Goal: Complete application form: Complete application form

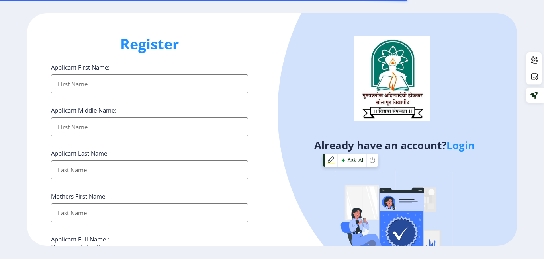
select select
click at [473, 146] on link "Login" at bounding box center [461, 145] width 28 height 14
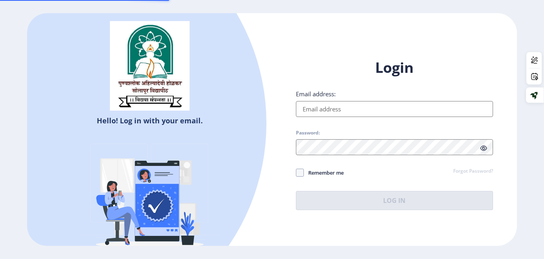
type input "[EMAIL_ADDRESS][DOMAIN_NAME]"
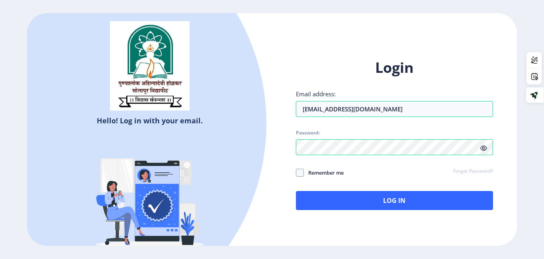
click at [487, 146] on icon at bounding box center [484, 148] width 7 height 6
click at [326, 177] on span "Remember me" at bounding box center [324, 173] width 40 height 10
click at [296, 173] on input "Remember me" at bounding box center [296, 173] width 0 height 0
checkbox input "true"
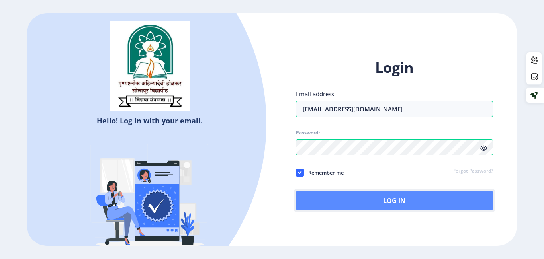
click at [334, 196] on button "Log In" at bounding box center [394, 200] width 197 height 19
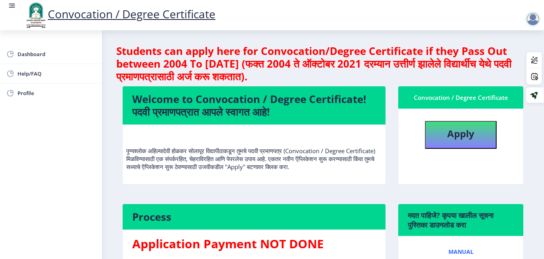
click at [443, 161] on nb-card-body "Apply" at bounding box center [460, 147] width 125 height 76
click at [464, 122] on button "Apply" at bounding box center [461, 135] width 72 height 28
select select
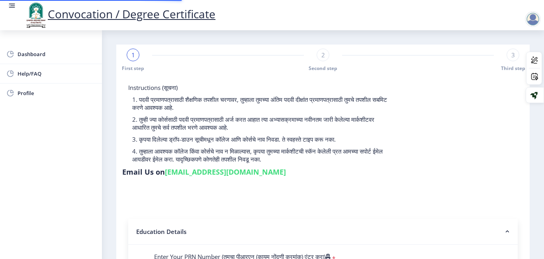
type input "2015032500293613"
select select "Regular"
select select "2019"
select select "March"
select select "FIRST CLASS WITH DISTINCTION"
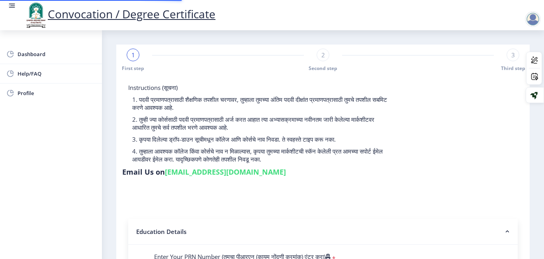
type input "806990"
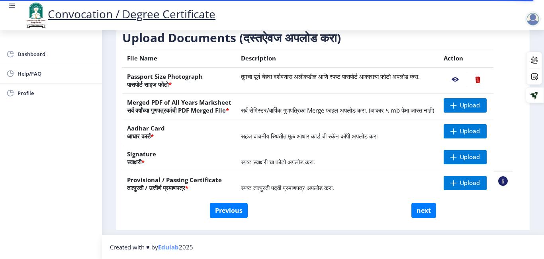
scroll to position [143, 0]
click at [220, 210] on button "Previous" at bounding box center [229, 210] width 38 height 15
select select "Regular"
select select
select select "2019"
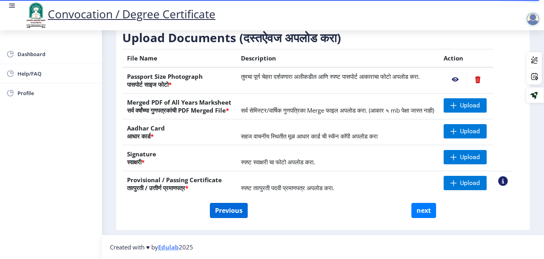
select select "March"
select select "FIRST CLASS WITH DISTINCTION"
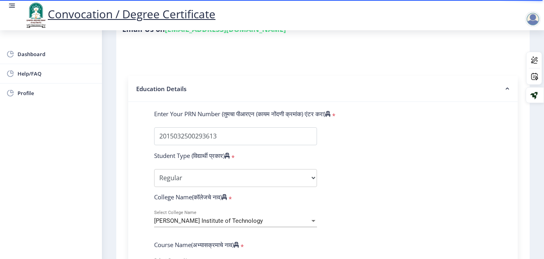
click at [208, 220] on span "[PERSON_NAME] Institute of Technology" at bounding box center [208, 221] width 109 height 7
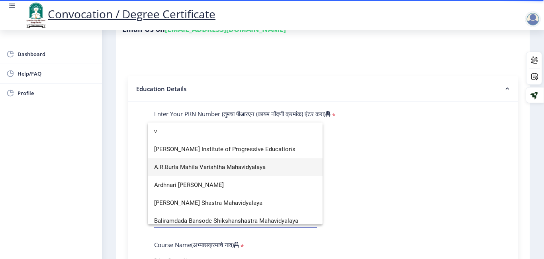
scroll to position [1099, 0]
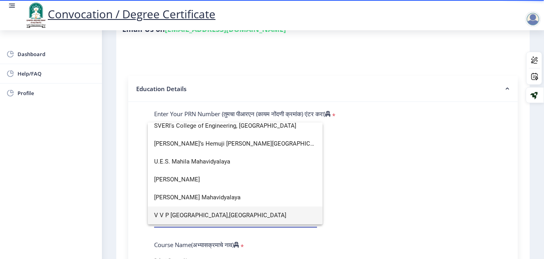
type input "v"
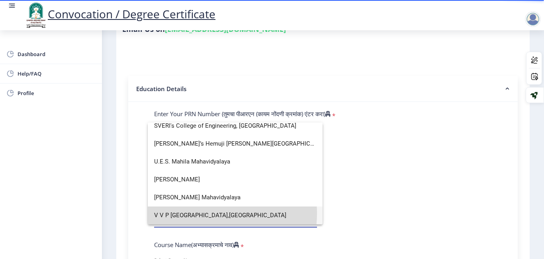
click at [202, 214] on span "V V P [GEOGRAPHIC_DATA],[GEOGRAPHIC_DATA]" at bounding box center [235, 216] width 162 height 18
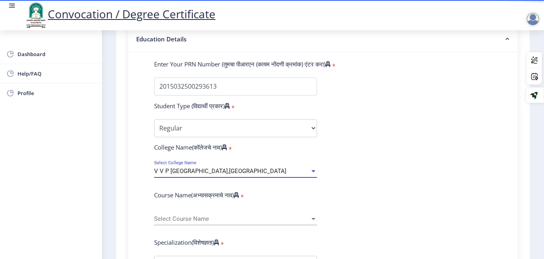
scroll to position [206, 0]
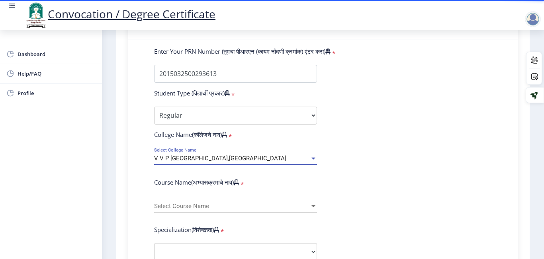
click at [202, 205] on span "Select Course Name" at bounding box center [232, 206] width 156 height 7
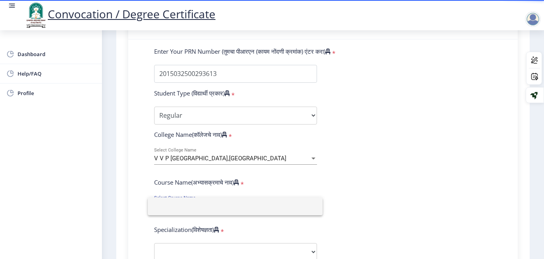
click at [202, 205] on input at bounding box center [235, 207] width 162 height 18
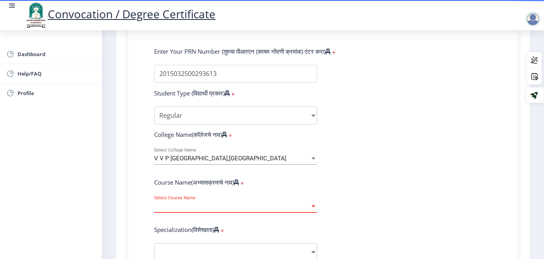
click at [310, 204] on div at bounding box center [313, 206] width 7 height 7
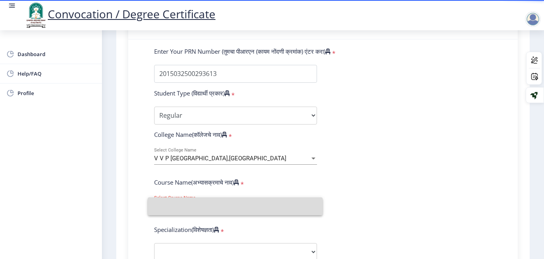
click at [309, 204] on input at bounding box center [235, 207] width 162 height 18
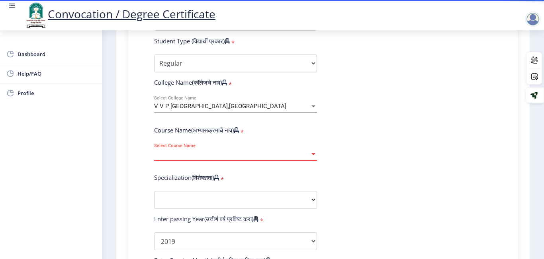
scroll to position [258, 0]
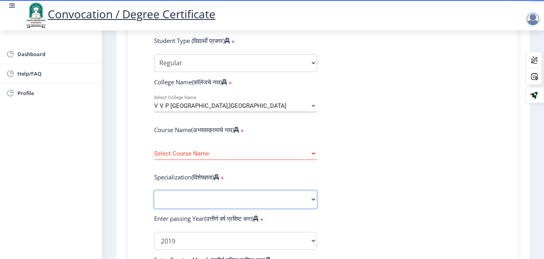
click at [205, 203] on select "Specialization Bio-Medical Engineering Civil Engineering Computer Science & Eng…" at bounding box center [235, 200] width 163 height 18
select select "Computer Science & Engineering"
click at [154, 191] on select "Specialization Bio-Medical Engineering Civil Engineering Computer Science & Eng…" at bounding box center [235, 200] width 163 height 18
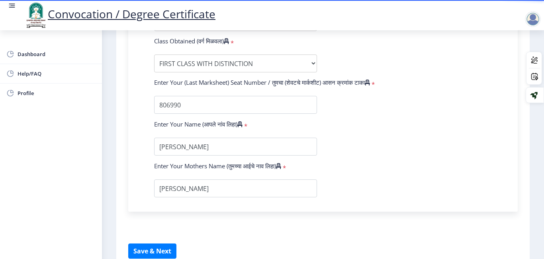
scroll to position [530, 0]
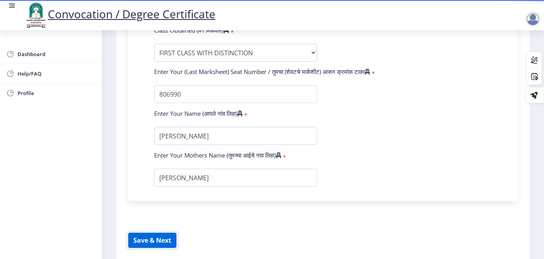
click at [152, 244] on button "Save & Next" at bounding box center [152, 240] width 48 height 15
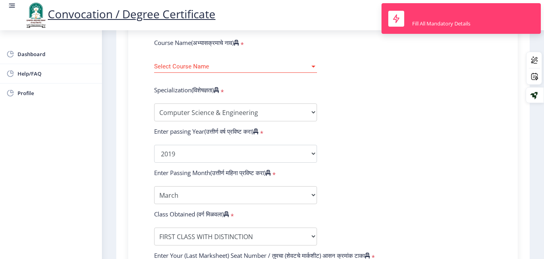
scroll to position [342, 0]
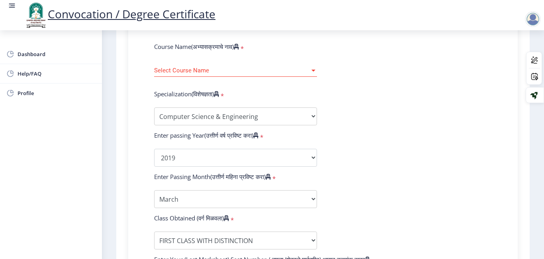
click at [248, 71] on span "Select Course Name" at bounding box center [232, 70] width 156 height 7
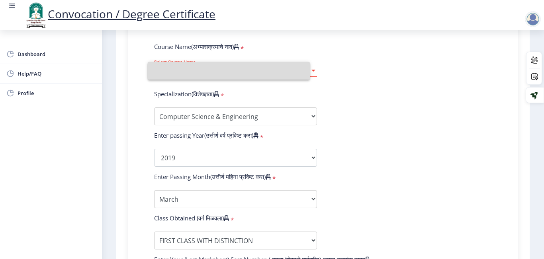
click at [248, 71] on input at bounding box center [228, 71] width 149 height 18
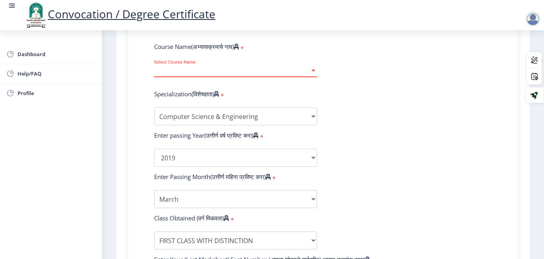
click at [248, 71] on span "Select Course Name" at bounding box center [232, 70] width 156 height 7
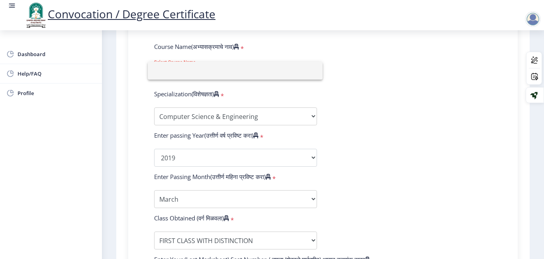
click at [365, 48] on div at bounding box center [272, 129] width 544 height 259
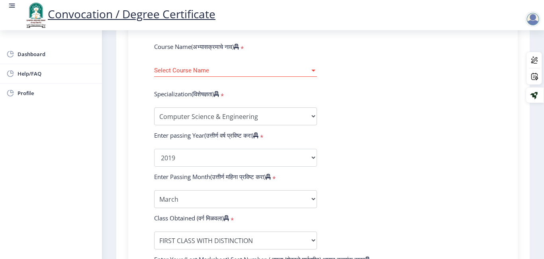
click at [316, 68] on div at bounding box center [313, 70] width 7 height 7
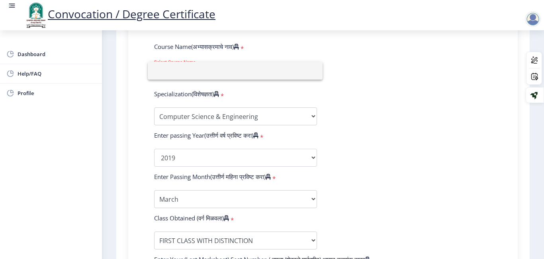
type input "b"
click at [363, 88] on div at bounding box center [272, 129] width 544 height 259
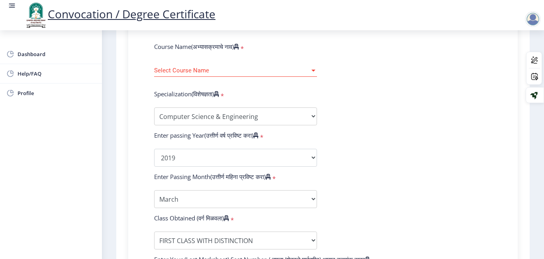
drag, startPoint x: 363, startPoint y: 88, endPoint x: 332, endPoint y: 85, distance: 31.6
click at [332, 85] on form "Enter Your PRN Number (तुमचा पीआरएन (कायम नोंदणी क्रमांक) एंटर करा) * Student T…" at bounding box center [323, 144] width 350 height 464
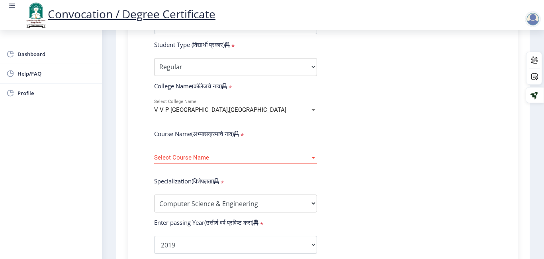
scroll to position [254, 0]
click at [296, 115] on div "V V P [GEOGRAPHIC_DATA],[GEOGRAPHIC_DATA] Select College Name" at bounding box center [235, 108] width 163 height 17
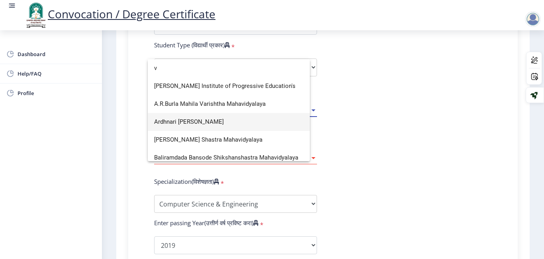
scroll to position [0, 0]
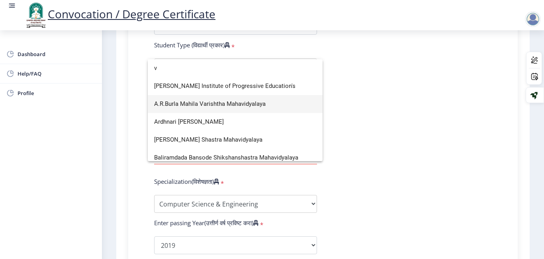
click at [232, 103] on span "A.R.Burla Mahila Varishtha Mahavidyalaya" at bounding box center [235, 104] width 162 height 18
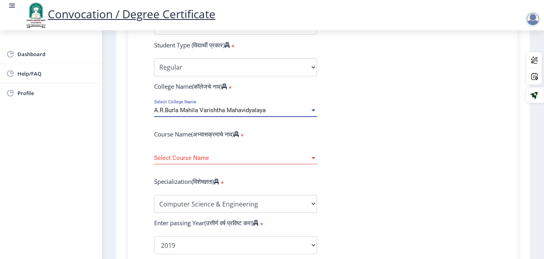
click at [199, 162] on div "Select Course Name Select Course Name" at bounding box center [235, 156] width 163 height 17
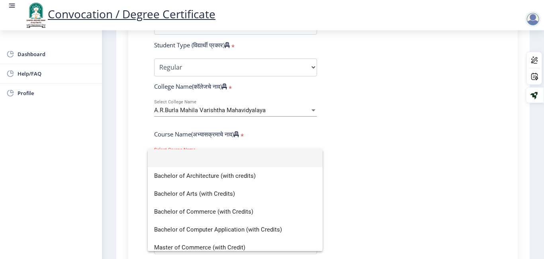
click at [216, 108] on div at bounding box center [272, 129] width 544 height 259
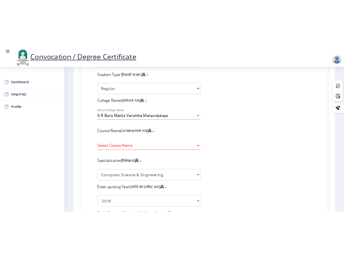
scroll to position [257, 0]
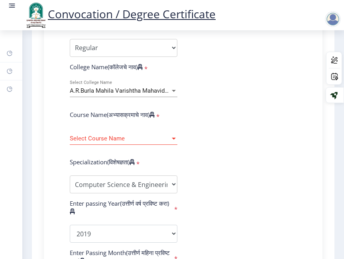
click at [147, 92] on span "A.R.Burla Mahila Varishtha Mahavidyalaya" at bounding box center [126, 90] width 112 height 7
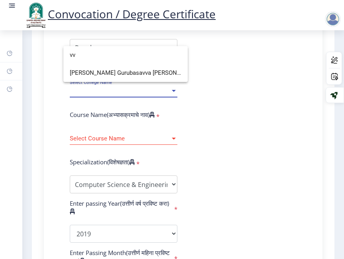
type input "v"
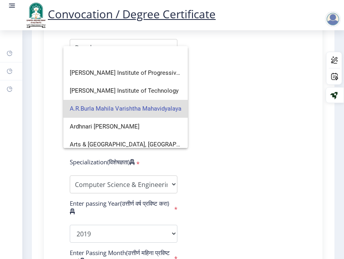
type input "v"
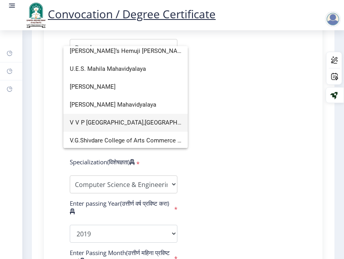
scroll to position [1120, 0]
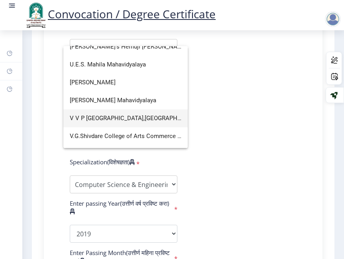
click at [114, 120] on span "V V P [GEOGRAPHIC_DATA],[GEOGRAPHIC_DATA]" at bounding box center [126, 119] width 112 height 18
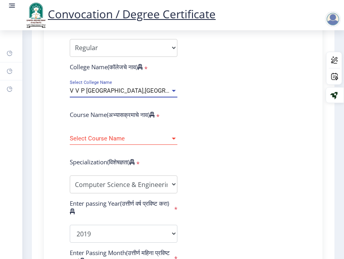
click at [112, 138] on span "Select Course Name" at bounding box center [120, 138] width 100 height 7
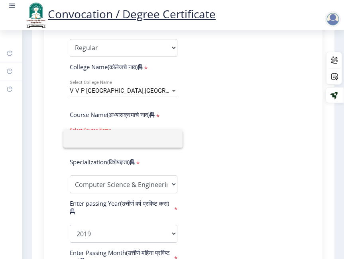
click at [125, 94] on div at bounding box center [172, 129] width 344 height 259
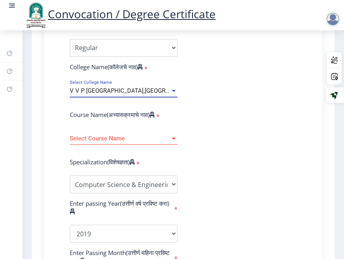
click at [126, 90] on span "V V P [GEOGRAPHIC_DATA],[GEOGRAPHIC_DATA]" at bounding box center [136, 90] width 132 height 7
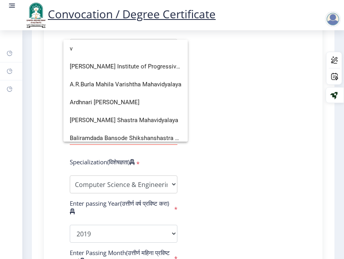
scroll to position [0, 0]
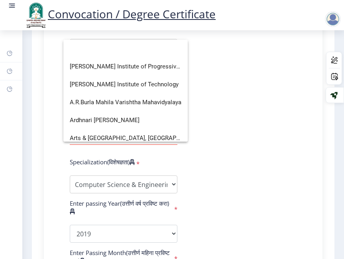
type input "v"
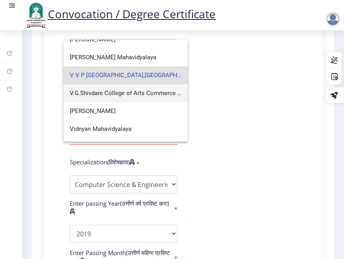
scroll to position [1158, 0]
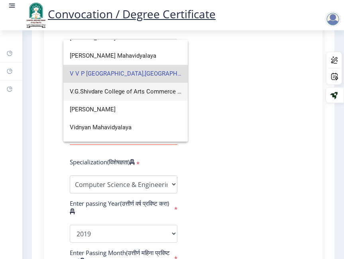
click at [126, 90] on span "V.G.Shivdare College of Arts Commerce and Science" at bounding box center [126, 92] width 112 height 18
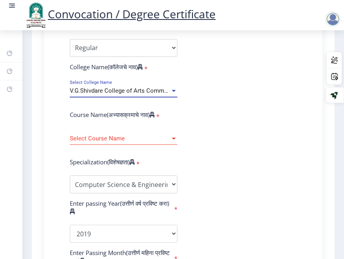
click at [103, 143] on div "Select Course Name Select Course Name" at bounding box center [124, 136] width 108 height 17
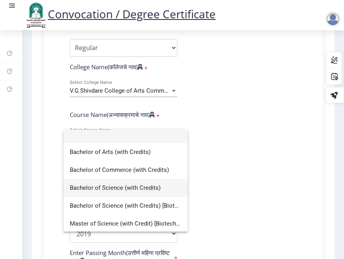
scroll to position [6, 0]
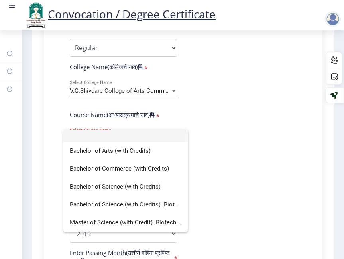
click at [123, 87] on div at bounding box center [172, 129] width 344 height 259
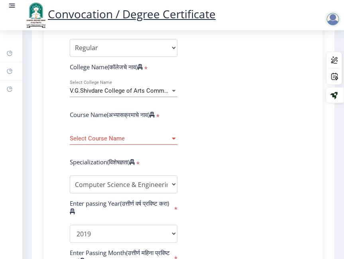
click at [123, 87] on div "V.G.Shivdare College of Arts Commerce and Science Select College Name" at bounding box center [124, 88] width 108 height 17
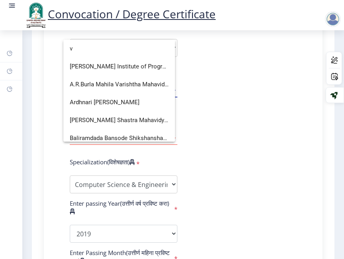
scroll to position [0, 0]
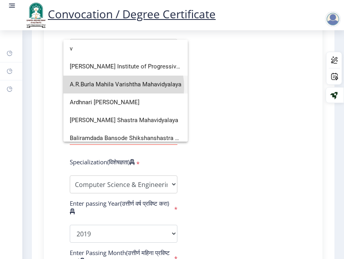
click at [123, 87] on span "A.R.Burla Mahila Varishtha Mahavidyalaya" at bounding box center [126, 85] width 112 height 18
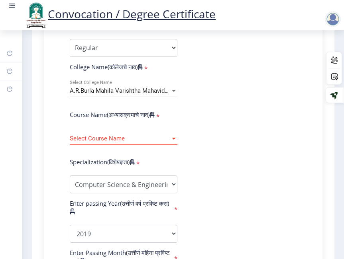
click at [123, 87] on div "A.R.Burla Mahila Varishtha Mahavidyalaya Select College Name" at bounding box center [124, 88] width 108 height 17
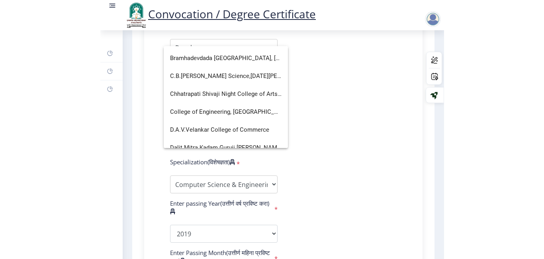
scroll to position [123, 0]
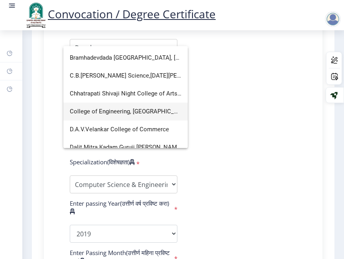
click at [123, 114] on span "College of Engineering, [GEOGRAPHIC_DATA]" at bounding box center [126, 112] width 112 height 18
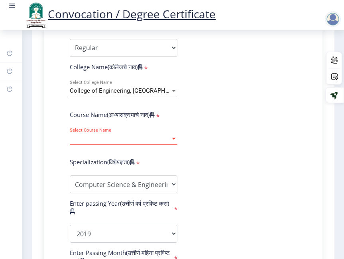
click at [116, 136] on span "Select Course Name" at bounding box center [120, 138] width 100 height 7
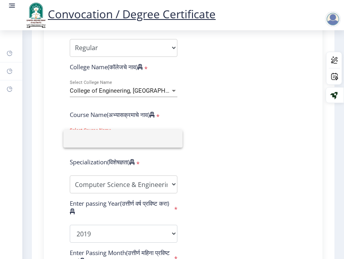
click at [116, 136] on input at bounding box center [123, 139] width 106 height 18
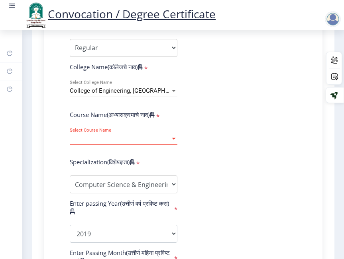
click at [116, 136] on span "Select Course Name" at bounding box center [120, 138] width 100 height 7
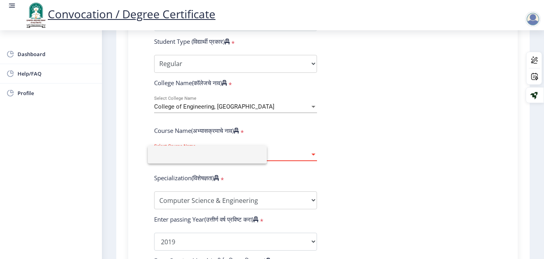
click at [276, 104] on div at bounding box center [272, 129] width 544 height 259
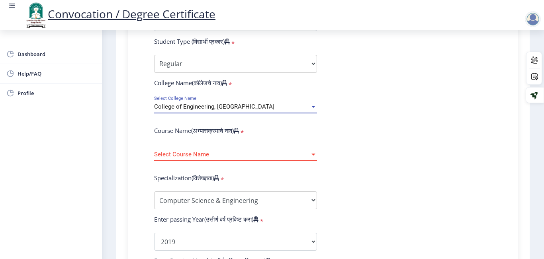
click at [278, 105] on div "College of Engineering, [GEOGRAPHIC_DATA]" at bounding box center [232, 107] width 156 height 7
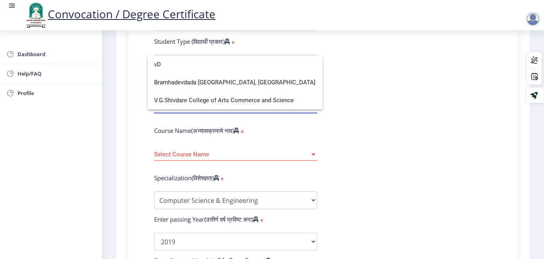
scroll to position [0, 0]
type input "v"
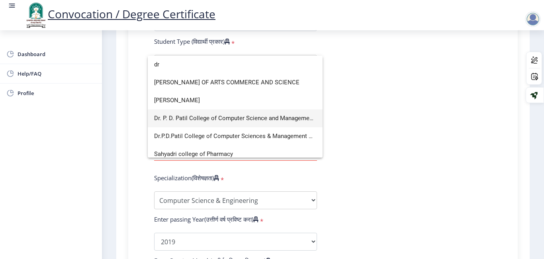
type input "dr"
click at [227, 117] on span "Dr. P. D. Patil College of Computer Science and Management Studies" at bounding box center [235, 119] width 162 height 18
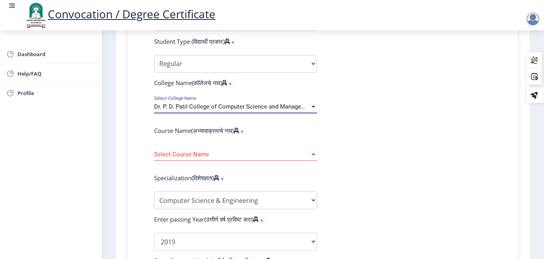
click at [212, 153] on span "Select Course Name" at bounding box center [232, 154] width 156 height 7
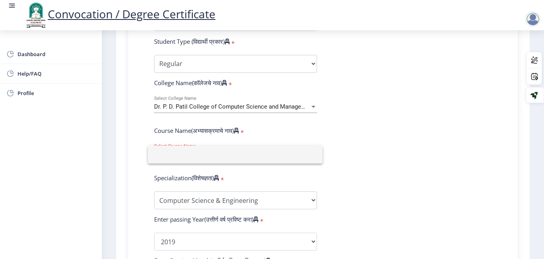
click at [212, 153] on input at bounding box center [235, 155] width 162 height 18
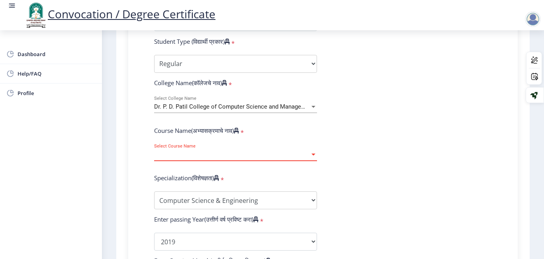
click at [212, 153] on span "Select Course Name" at bounding box center [232, 154] width 156 height 7
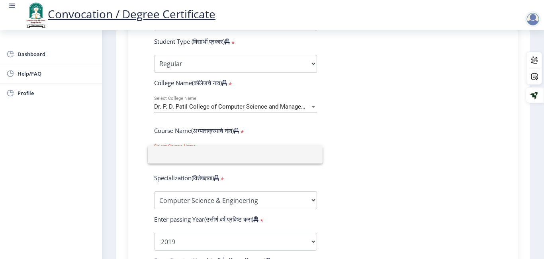
click at [308, 106] on div at bounding box center [272, 129] width 544 height 259
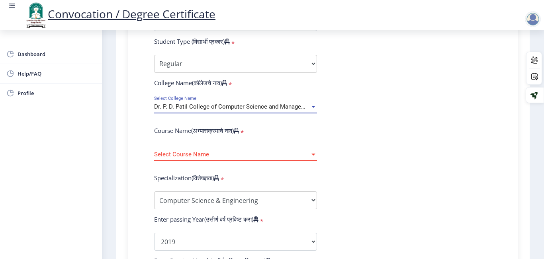
click at [308, 106] on span "Dr. P. D. Patil College of Computer Science and Management Studies" at bounding box center [245, 106] width 182 height 7
